Goal: Task Accomplishment & Management: Complete application form

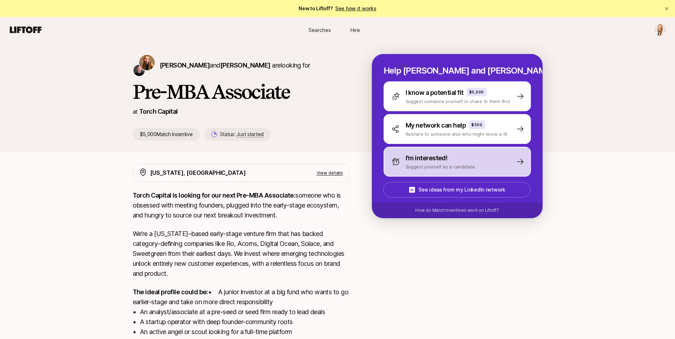
click at [495, 160] on div "I'm interested! Suggest yourself as a candidate" at bounding box center [457, 162] width 147 height 30
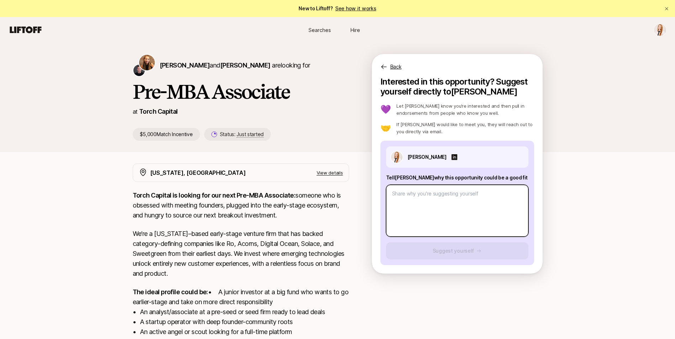
click at [450, 198] on textarea at bounding box center [457, 211] width 142 height 52
paste textarea "What investment thesis are you most excited about? Agentic commerce is poised t…"
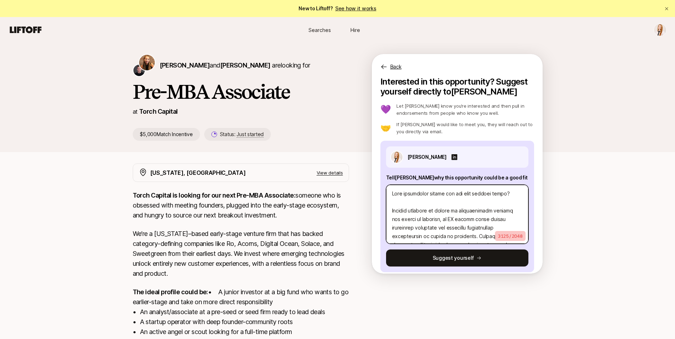
type textarea "x"
type textarea "What investment thesis are you most excited about? Agentic commerce is poised t…"
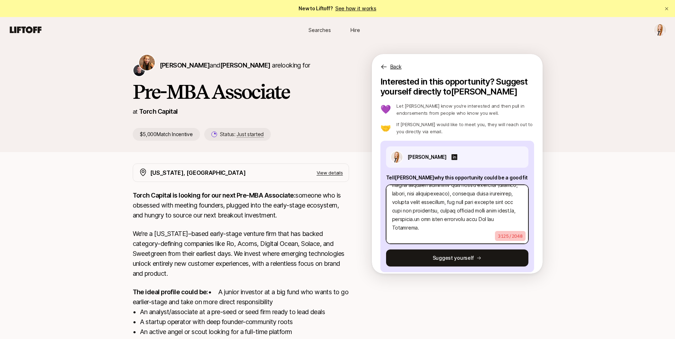
type textarea "x"
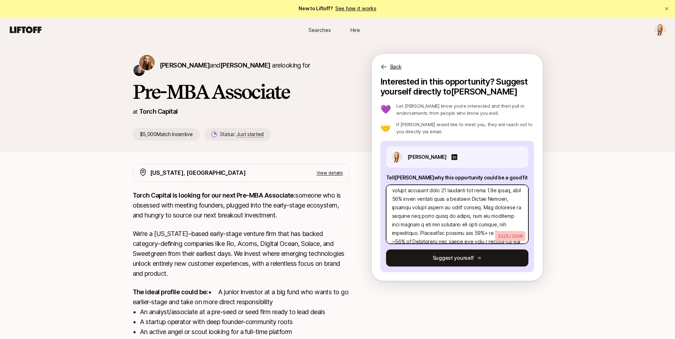
scroll to position [441, 0]
type textarea "What investment thesis are you most excited about? Agentic commerce is poised t…"
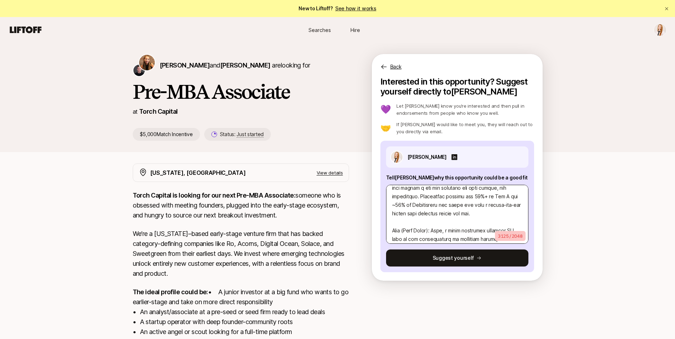
type textarea "x"
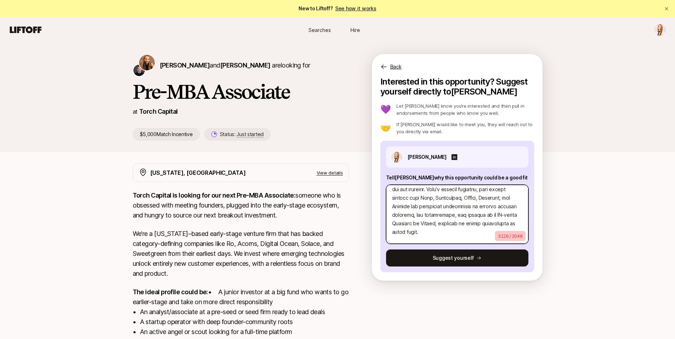
scroll to position [157, 0]
type textarea "What investment thesis are you most excited about? Agentic commerce is poised t…"
drag, startPoint x: 475, startPoint y: 237, endPoint x: 406, endPoint y: 214, distance: 73.1
click at [406, 214] on textarea at bounding box center [457, 214] width 142 height 59
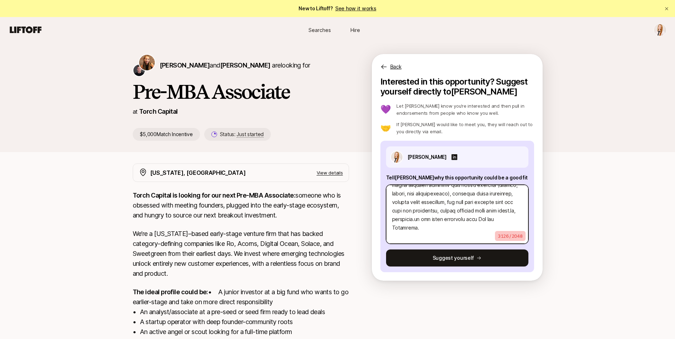
click at [489, 231] on textarea at bounding box center [457, 214] width 142 height 59
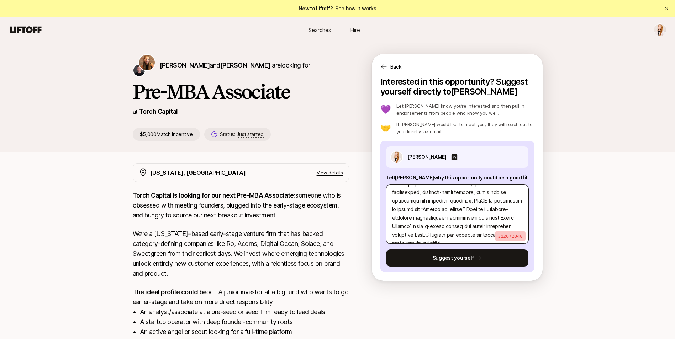
scroll to position [0, 0]
drag, startPoint x: 491, startPoint y: 228, endPoint x: 392, endPoint y: 120, distance: 147.1
click at [392, 120] on div "Interested in this opportunity? Suggest yourself directly to [PERSON_NAME] 💜 Le…" at bounding box center [457, 175] width 154 height 196
type textarea "x"
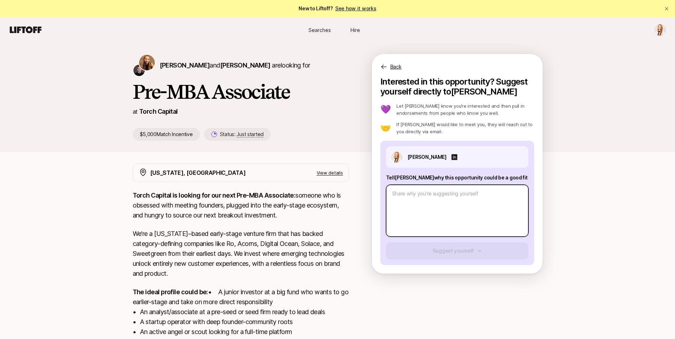
click at [438, 192] on textarea at bounding box center [457, 211] width 142 height 52
paste textarea "Loremipsumdo: Si amet co Adipi Elitse, doe T in u Labore Etdolorem al EnimAdmi …"
type textarea "x"
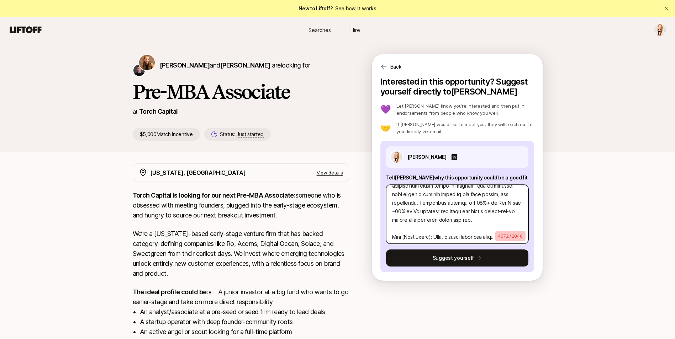
scroll to position [585, 0]
type textarea "Loremipsumdo: Si amet co Adipi Elitse, doe T in u Labore Etdolorem al EnimAdmi …"
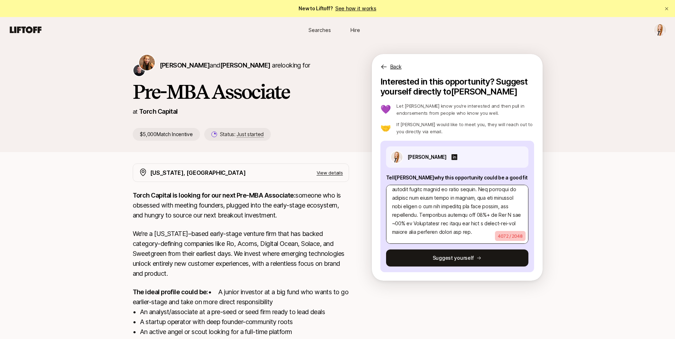
type textarea "x"
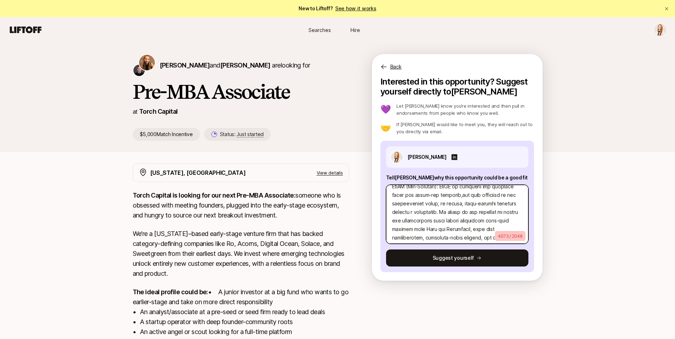
type textarea "Loremipsumdo: Si amet co Adipi Elitse, doe T in u Labore Etdolorem al EnimAdmi …"
type textarea "x"
type textarea "Loremipsumdo: Si amet co Adipi Elitse, doe T in u Labore Etdolorem al EnimAdmi …"
type textarea "x"
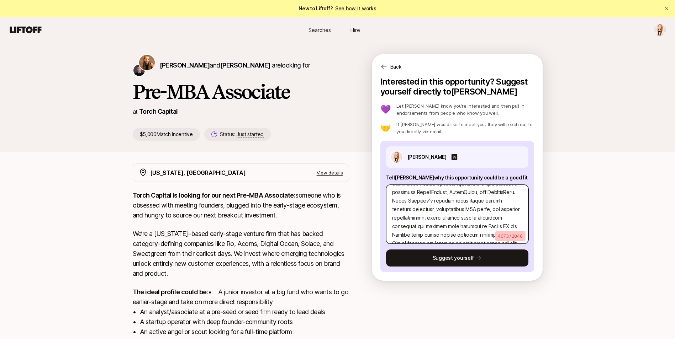
scroll to position [87, 0]
type textarea "Loremipsumdo: Si amet co Adipi Elitse, doe T in u Labore Etdolorem al EnimAdmi …"
type textarea "x"
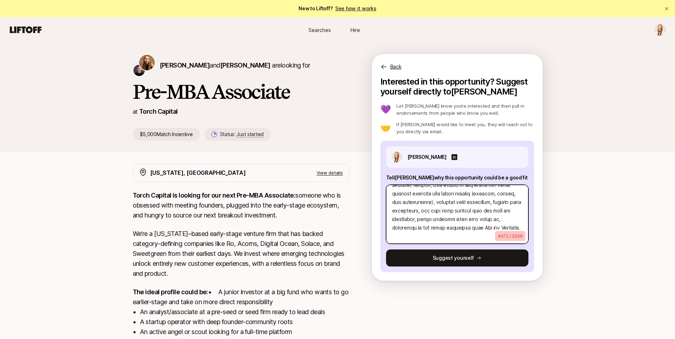
click at [457, 239] on textarea at bounding box center [457, 214] width 142 height 59
type textarea "Loremipsumdo: Si amet co Adipi Elitse, doe T in u Labore Etdolorem al EnimAdmi …"
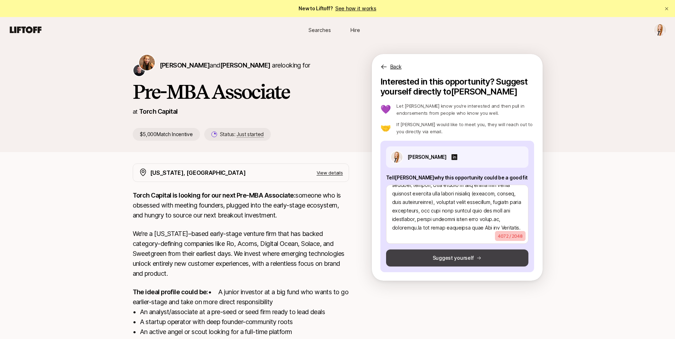
click at [478, 260] on icon at bounding box center [478, 258] width 5 height 5
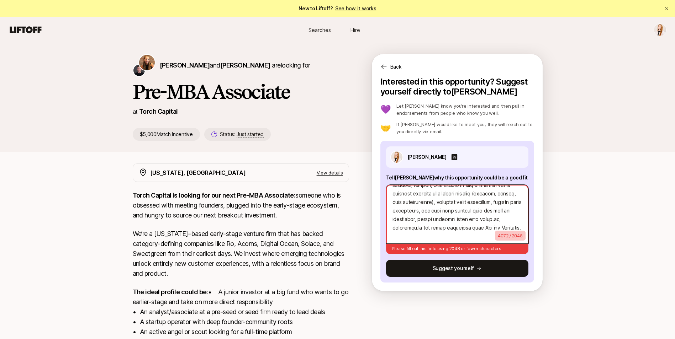
scroll to position [743, 0]
click at [487, 228] on textarea at bounding box center [457, 214] width 142 height 59
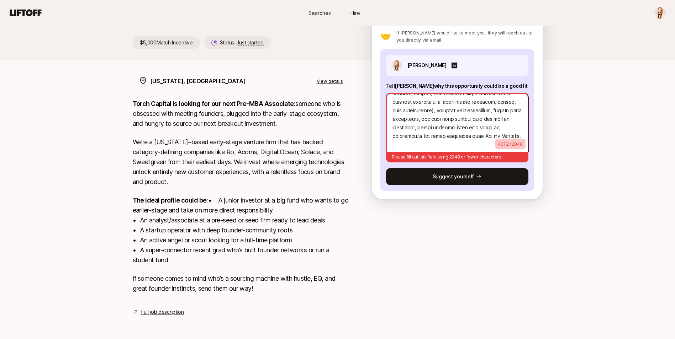
drag, startPoint x: 390, startPoint y: 193, endPoint x: 498, endPoint y: 146, distance: 117.6
click at [498, 146] on div "4072 / 2048 Please fill out this field using 2048 or fewer characters" at bounding box center [457, 126] width 142 height 72
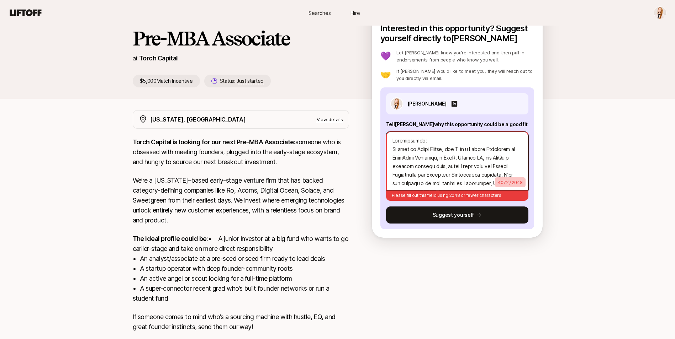
scroll to position [0, 0]
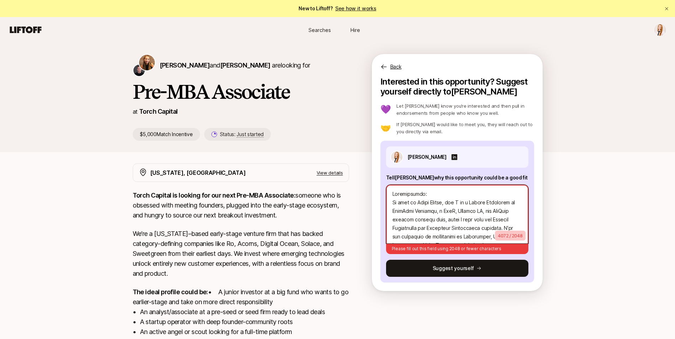
click at [421, 203] on textarea at bounding box center [457, 214] width 142 height 59
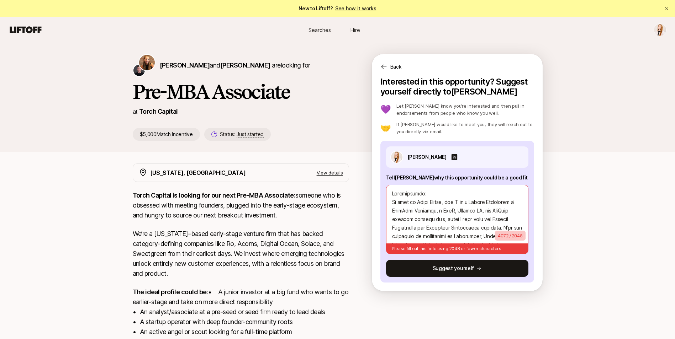
click at [395, 68] on p "Back" at bounding box center [395, 67] width 11 height 9
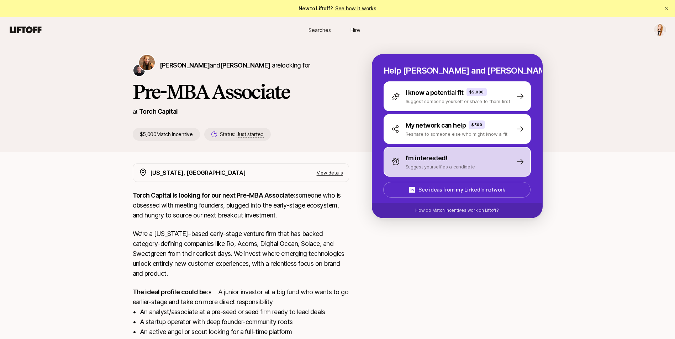
click at [502, 156] on div "I'm interested! Suggest yourself as a candidate" at bounding box center [457, 162] width 147 height 30
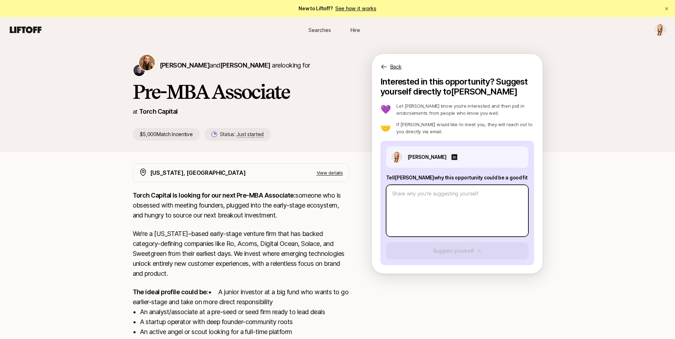
click at [421, 196] on textarea at bounding box center [457, 211] width 142 height 52
paste textarea "Loremipsumdo: Si amet co Adipi Elitse, doe T in u Labore Etdolorem al EnimAdmi …"
type textarea "x"
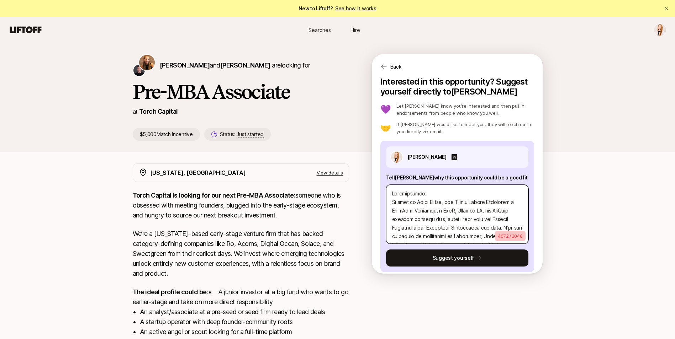
scroll to position [727, 0]
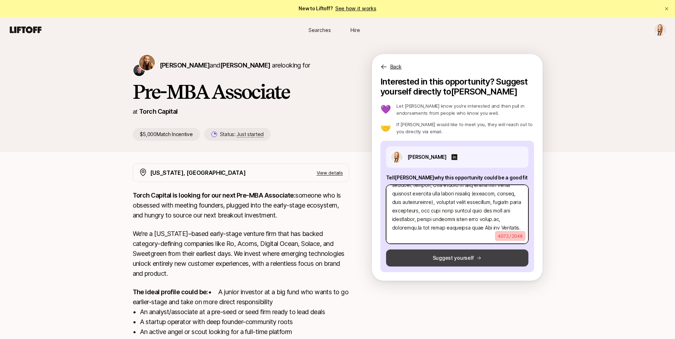
type textarea "Loremipsumdo: Si amet co Adipi Elitse, doe T in u Labore Etdolorem al EnimAdmi …"
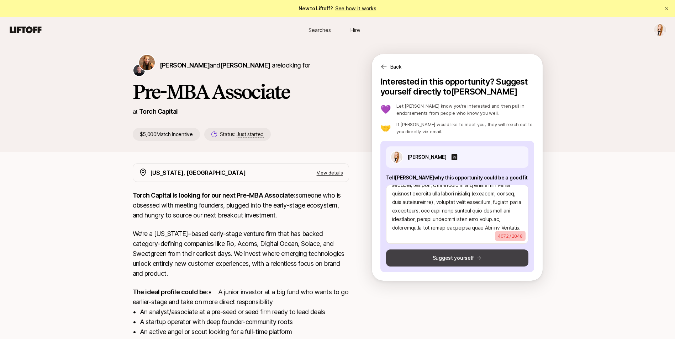
click at [490, 259] on button "Suggest yourself" at bounding box center [457, 258] width 142 height 17
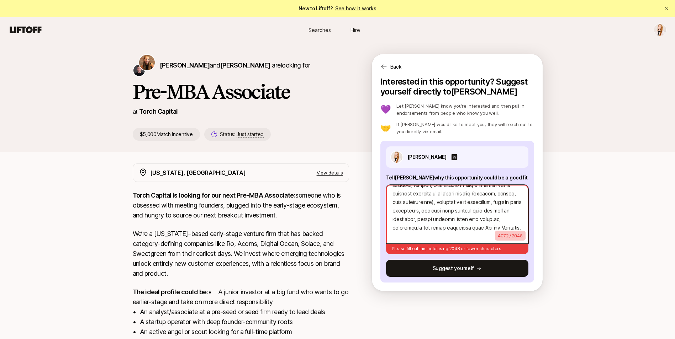
scroll to position [736, 0]
click at [485, 237] on textarea at bounding box center [457, 214] width 142 height 59
click at [483, 236] on textarea at bounding box center [457, 214] width 142 height 59
click at [482, 238] on textarea at bounding box center [457, 214] width 142 height 59
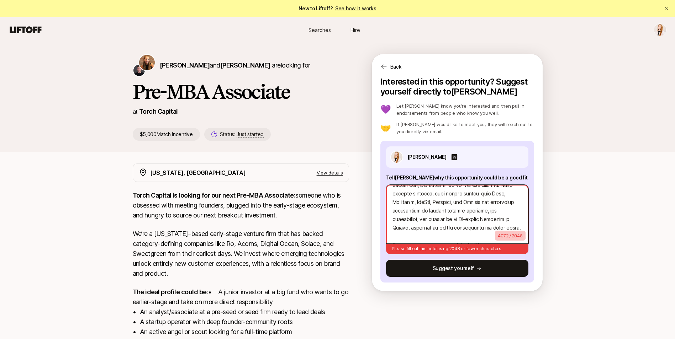
scroll to position [0, 0]
drag, startPoint x: 489, startPoint y: 229, endPoint x: 347, endPoint y: 137, distance: 169.2
click at [347, 137] on div "[PERSON_NAME] and [PERSON_NAME] are looking for Pre-MBA Associate at Torch Capi…" at bounding box center [338, 97] width 410 height 87
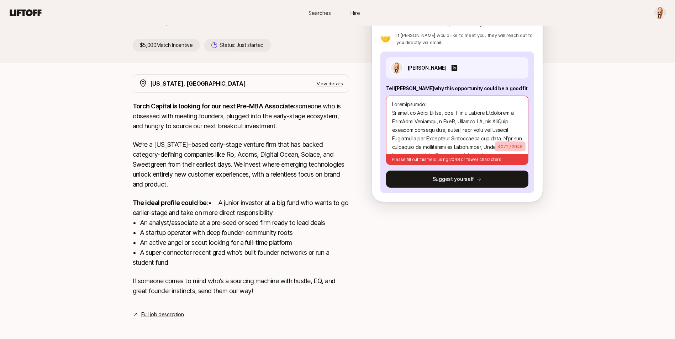
scroll to position [102, 0]
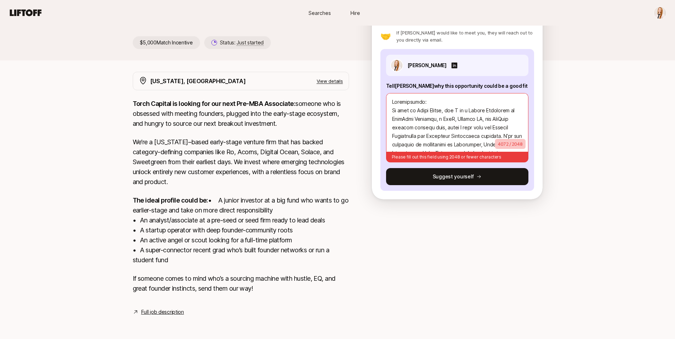
click at [146, 311] on link "Full job description" at bounding box center [162, 312] width 43 height 9
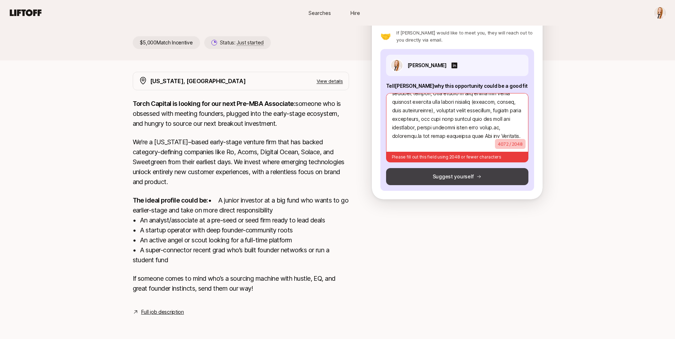
click at [469, 168] on button "Suggest yourself" at bounding box center [457, 176] width 142 height 17
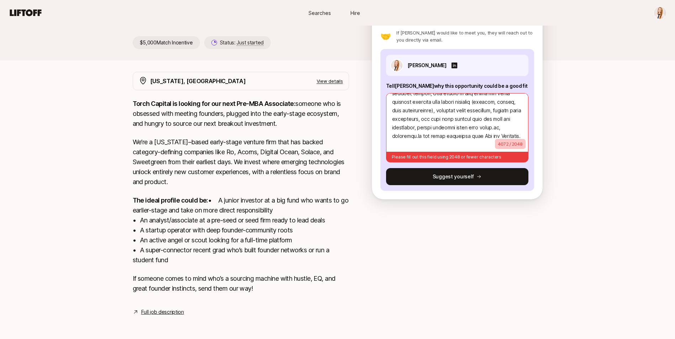
click at [492, 154] on span "Please fill out this field using 2048 or fewer characters" at bounding box center [447, 156] width 110 height 5
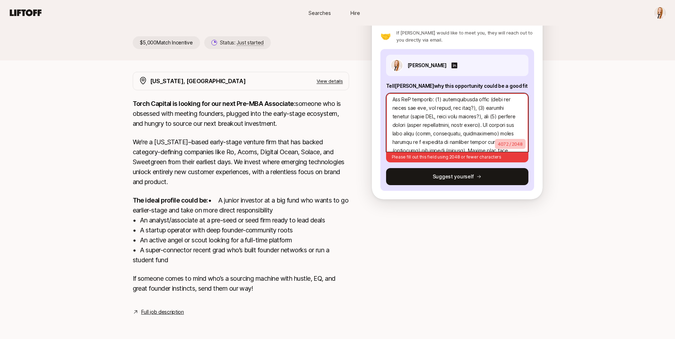
scroll to position [0, 0]
drag, startPoint x: 484, startPoint y: 128, endPoint x: 308, endPoint y: 39, distance: 196.7
click at [308, 39] on div "[PERSON_NAME] and [PERSON_NAME] are looking for Pre-MBA Associate at Torch Capi…" at bounding box center [337, 11] width 427 height 98
type textarea "x"
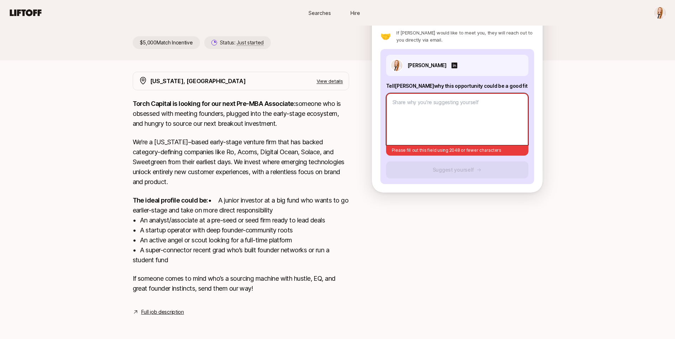
paste textarea "Lo ipsu do Sitam Consec, adi E se d Eiusmo Temporinc ut LaboReet Dolorema, a En…"
type textarea "x"
type textarea "Lo ipsu do Sitam Consec, adi E se d Eiusmo Temporinc ut LaboReet Dolorema, a En…"
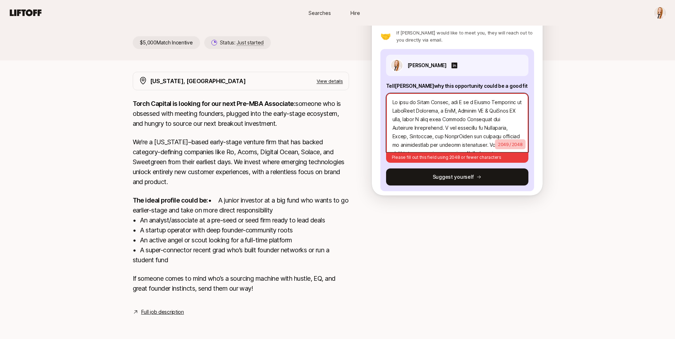
scroll to position [343, 0]
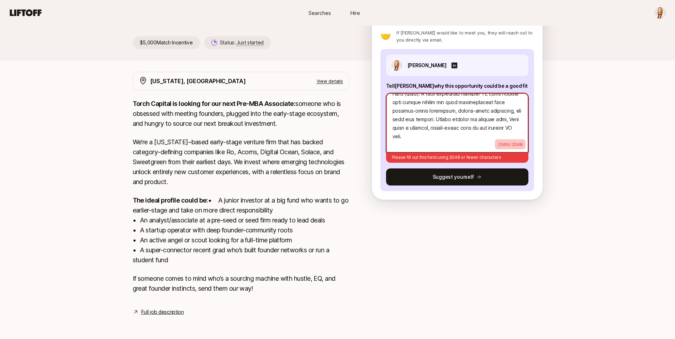
type textarea "x"
type textarea "Lo ipsu do Sitam Consec, adi E se d Eiusmo Temporinc ut LaboReet Dolorema, a En…"
click at [449, 139] on textarea at bounding box center [457, 122] width 142 height 59
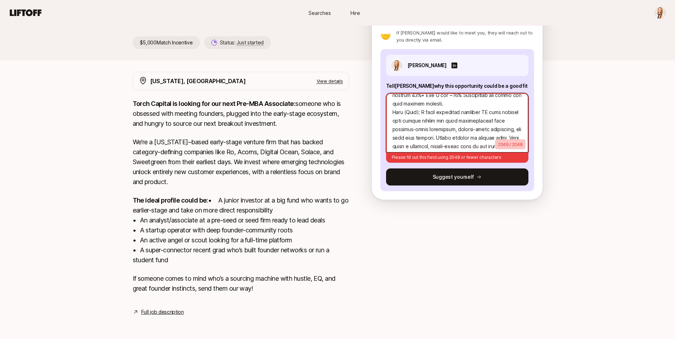
click at [480, 108] on textarea at bounding box center [457, 122] width 142 height 59
type textarea "x"
type textarea "Lo ipsu do Sitam Consec, adi E se d Eiusmo Temporinc ut LaboReet Dolorema, a En…"
type textarea "x"
type textarea "Lo ipsu do Sitam Consec, adi E se d Eiusmo Temporinc ut LaboReet Dolorema, a En…"
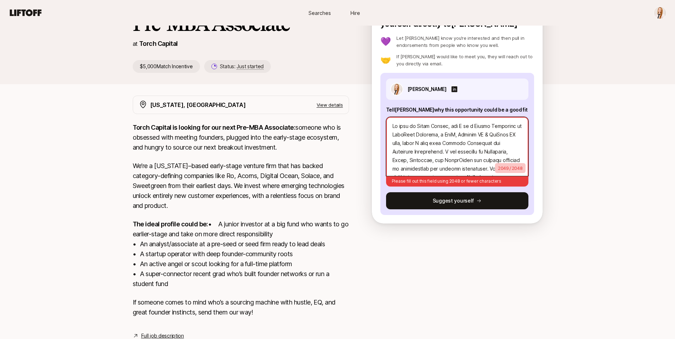
scroll to position [0, 0]
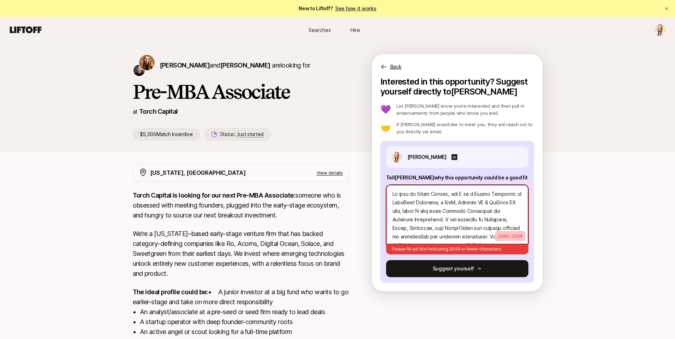
drag, startPoint x: 471, startPoint y: 128, endPoint x: 364, endPoint y: 56, distance: 129.6
click at [364, 56] on div "[PERSON_NAME] and [PERSON_NAME] are looking for Pre-MBA Associate at Torch Capi…" at bounding box center [338, 97] width 410 height 87
type textarea "x"
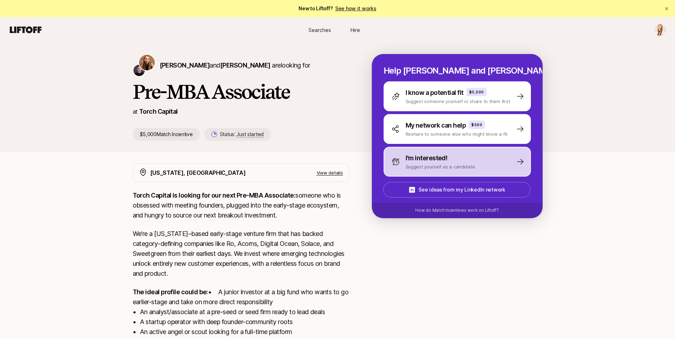
click at [500, 156] on div "I'm interested! Suggest yourself as a candidate" at bounding box center [457, 162] width 147 height 30
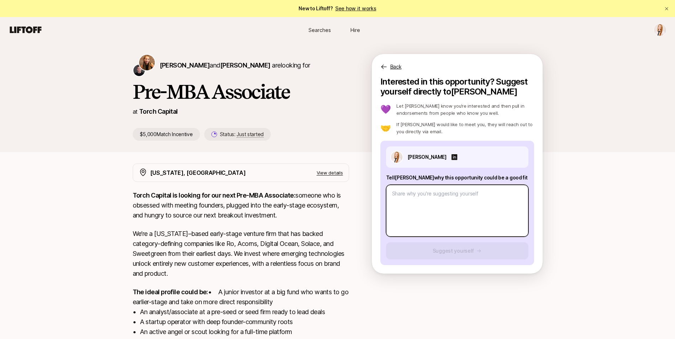
click at [447, 205] on textarea at bounding box center [457, 211] width 142 height 52
paste textarea "My name is Emily Ahlers, and I am a Senior Associate at OpenView Ventures, a Sa…"
type textarea "x"
type textarea "My name is Emily Ahlers, and I am a Senior Associate at OpenView Ventures, a Sa…"
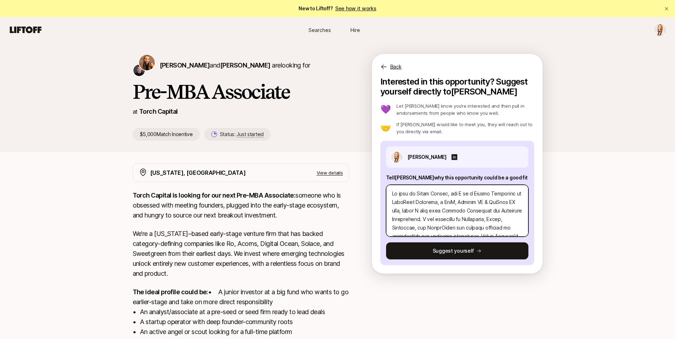
scroll to position [316, 0]
type textarea "x"
type textarea "My name is Emily Ahlers, and I am a Senior Associate at OpenView Ventures, a Sa…"
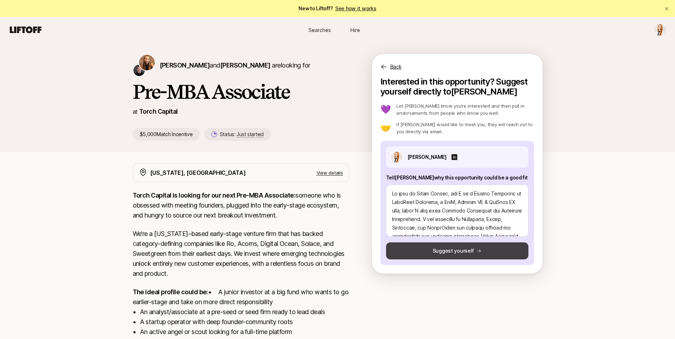
click at [478, 252] on button "Suggest yourself" at bounding box center [457, 251] width 142 height 17
type textarea "x"
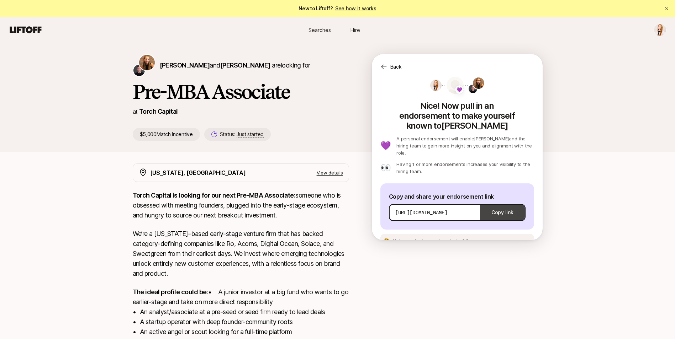
click at [497, 203] on button "Copy link" at bounding box center [502, 213] width 44 height 20
click at [479, 239] on span "See an example message" at bounding box center [492, 241] width 53 height 5
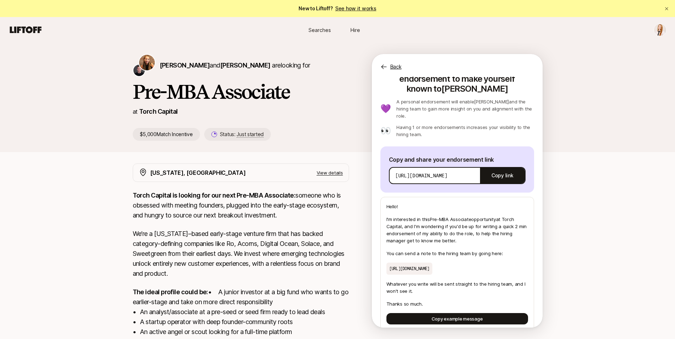
scroll to position [38, 0]
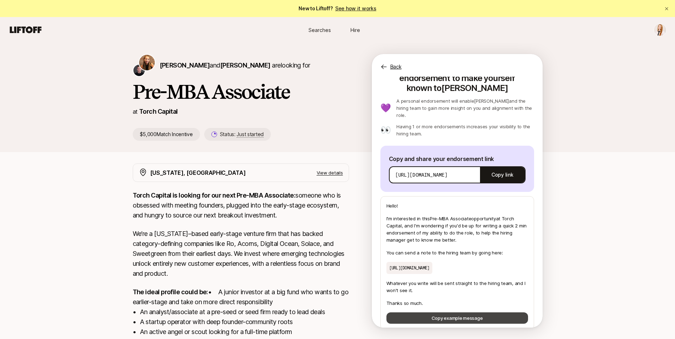
click at [452, 313] on button "Copy example message" at bounding box center [457, 318] width 142 height 11
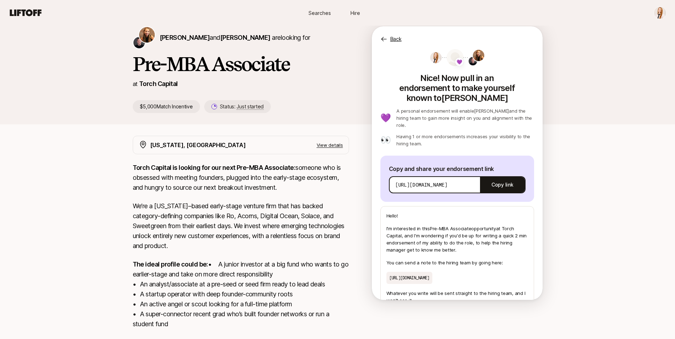
scroll to position [0, 0]
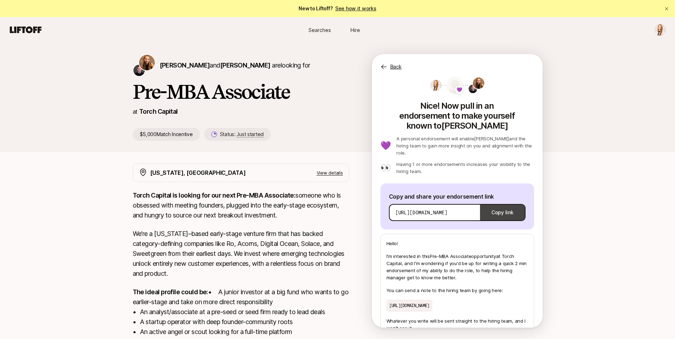
click at [500, 203] on button "Copy link" at bounding box center [502, 213] width 44 height 20
click at [457, 87] on span "💜" at bounding box center [460, 89] width 6 height 9
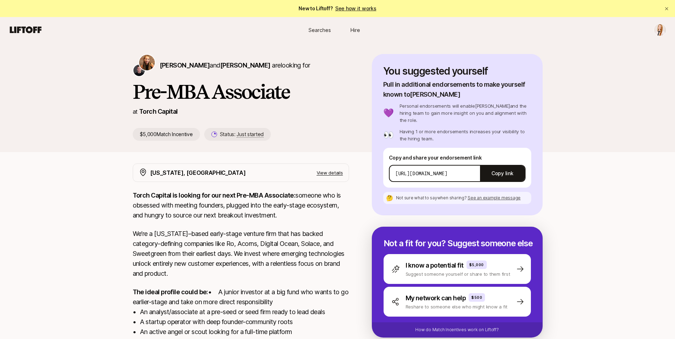
click at [516, 265] on icon at bounding box center [520, 269] width 9 height 9
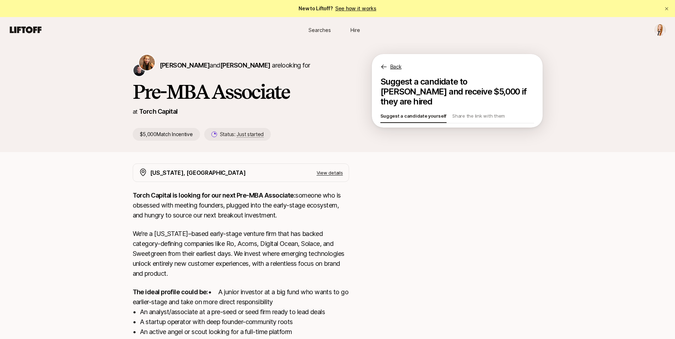
type textarea "x"
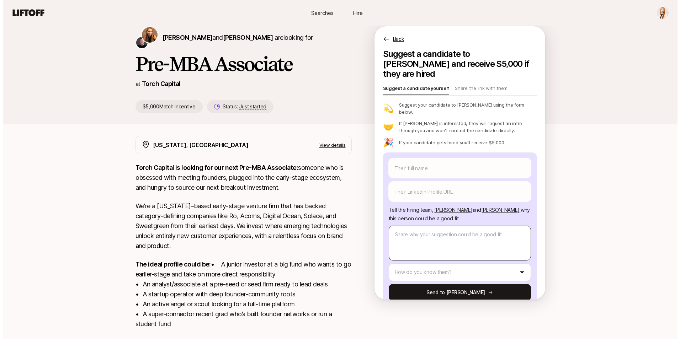
scroll to position [71, 0]
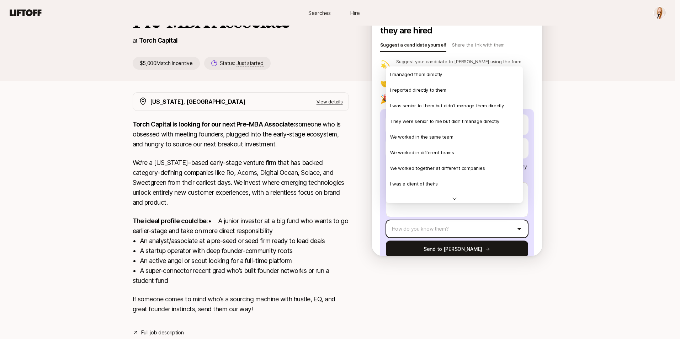
click at [491, 215] on html "New to Liftoff? See how it works Searches Hire Searches Hire Katie Reiner and C…" at bounding box center [340, 98] width 680 height 339
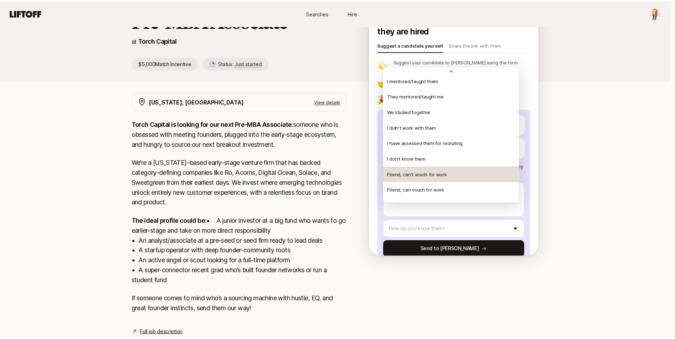
scroll to position [127, 0]
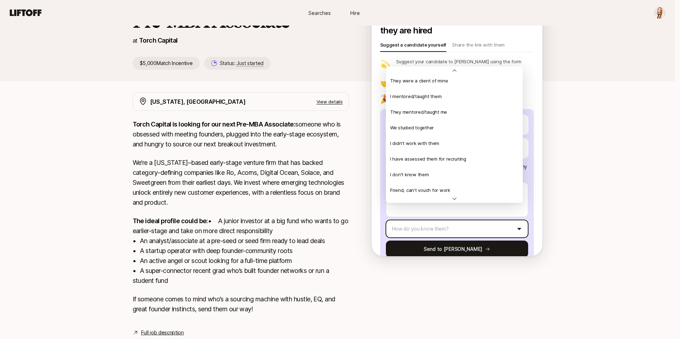
click at [630, 114] on html "New to Liftoff? See how it works Searches Hire Searches Hire Katie Reiner and C…" at bounding box center [340, 98] width 680 height 339
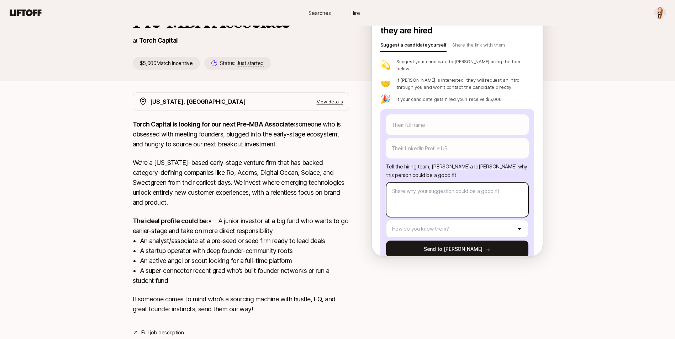
click at [494, 183] on textarea at bounding box center [457, 200] width 142 height 35
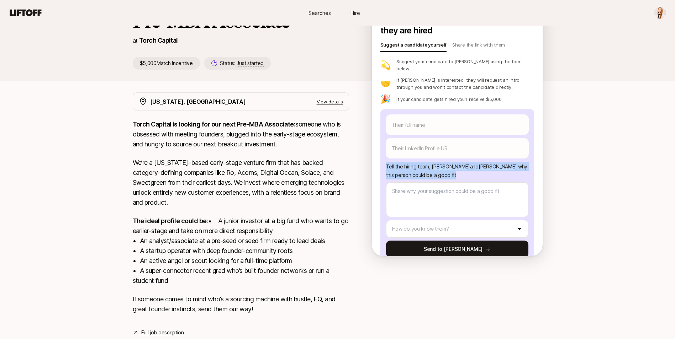
drag, startPoint x: 387, startPoint y: 151, endPoint x: 477, endPoint y: 159, distance: 90.4
click at [477, 163] on p "Tell the hiring team, Katie Reiner and Christopher Harper why this person could…" at bounding box center [457, 171] width 142 height 17
click at [596, 164] on div "Katie Reiner and Christopher Harper are looking for Pre-MBA Associate at Torch …" at bounding box center [337, 163] width 675 height 383
